Goal: Task Accomplishment & Management: Manage account settings

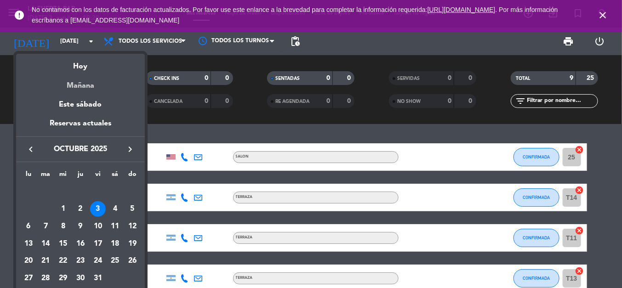
click at [73, 80] on div "Mañana" at bounding box center [80, 82] width 129 height 19
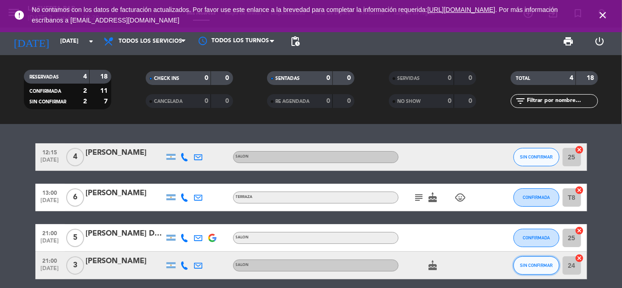
click at [547, 270] on button "SIN CONFIRMAR" at bounding box center [536, 265] width 46 height 18
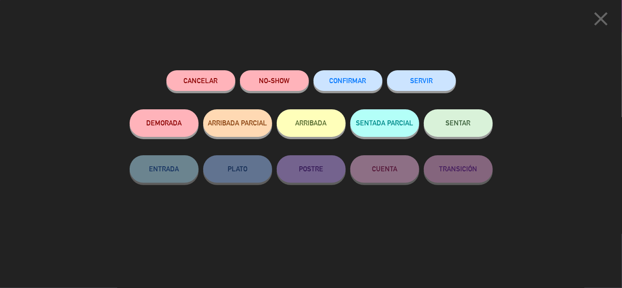
click at [343, 75] on button "CONFIRMAR" at bounding box center [347, 80] width 69 height 21
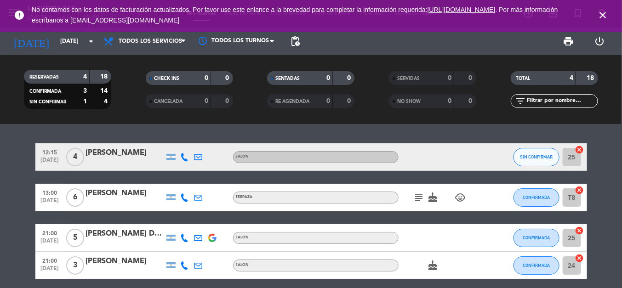
click at [513, 168] on div "SIN CONFIRMAR" at bounding box center [536, 156] width 46 height 27
click at [519, 162] on button "SIN CONFIRMAR" at bounding box center [536, 157] width 46 height 18
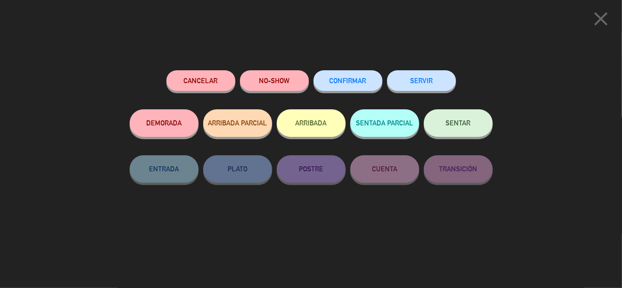
click at [326, 82] on button "CONFIRMAR" at bounding box center [347, 80] width 69 height 21
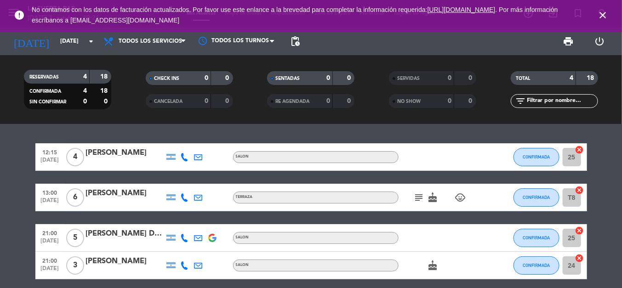
click at [64, 30] on div "error No contamos con los datos de facturación actualizados. Por favor use este…" at bounding box center [311, 16] width 622 height 32
click at [69, 34] on input "[DATE]" at bounding box center [95, 42] width 78 height 16
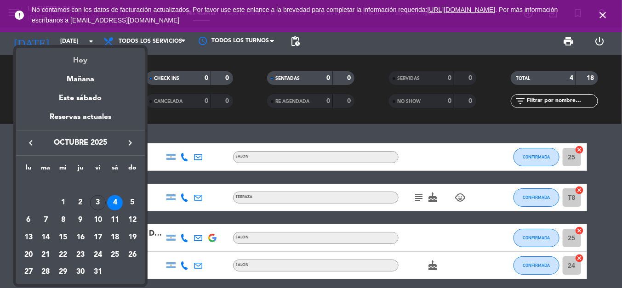
click at [86, 61] on div "Hoy" at bounding box center [80, 57] width 129 height 19
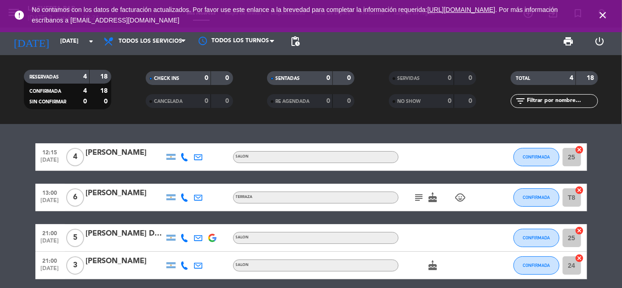
type input "[DATE]"
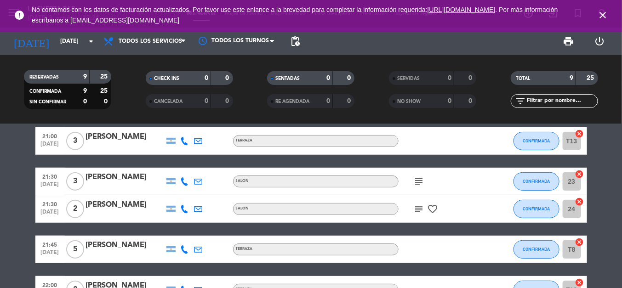
scroll to position [138, 0]
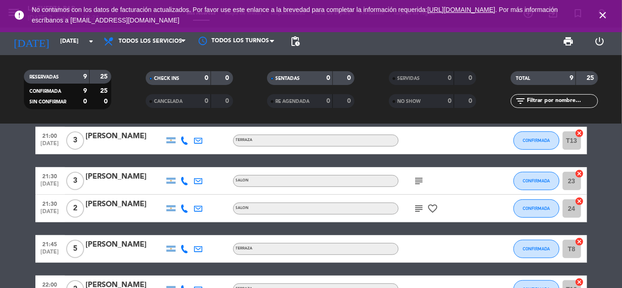
click at [420, 204] on icon "subject" at bounding box center [419, 208] width 11 height 11
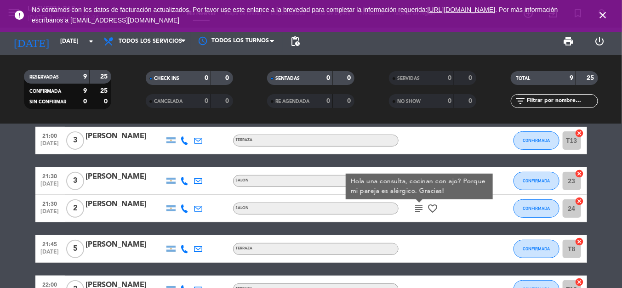
click at [433, 211] on icon "favorite_border" at bounding box center [432, 208] width 11 height 11
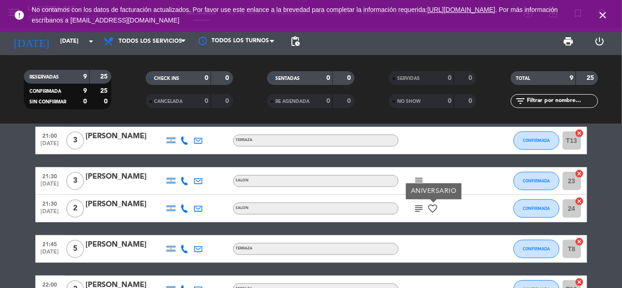
click at [403, 217] on div "subject favorite_border ANIVERSARIO" at bounding box center [440, 208] width 83 height 27
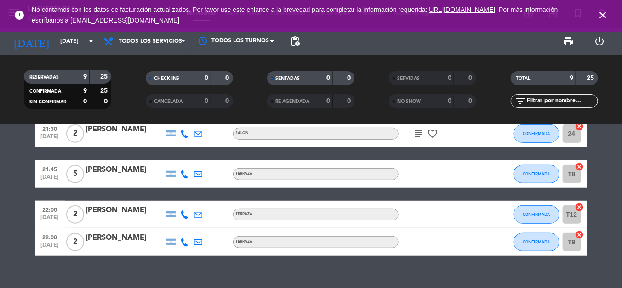
scroll to position [227, 0]
